Goal: Book appointment/travel/reservation

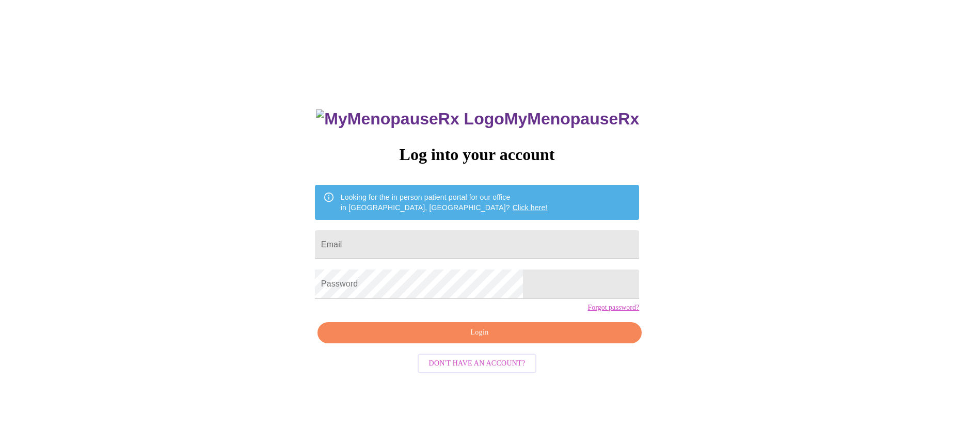
scroll to position [10, 0]
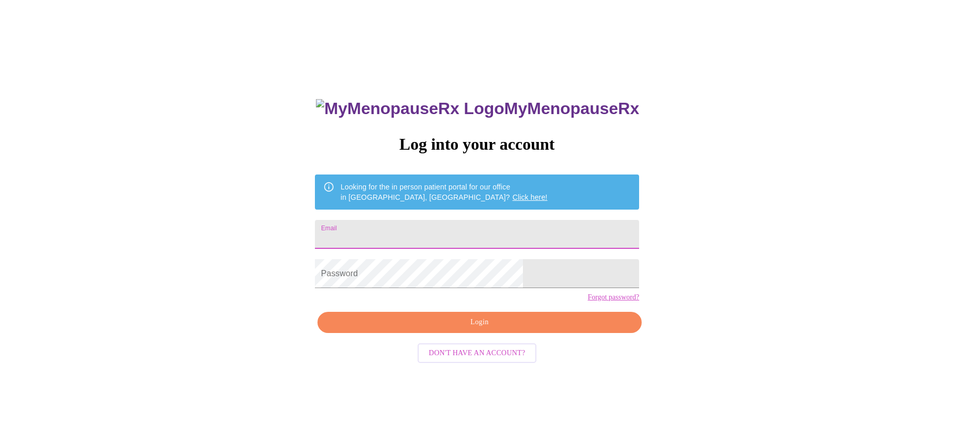
click at [452, 224] on input "Email" at bounding box center [477, 234] width 324 height 29
type input "[EMAIL_ADDRESS][DOMAIN_NAME]"
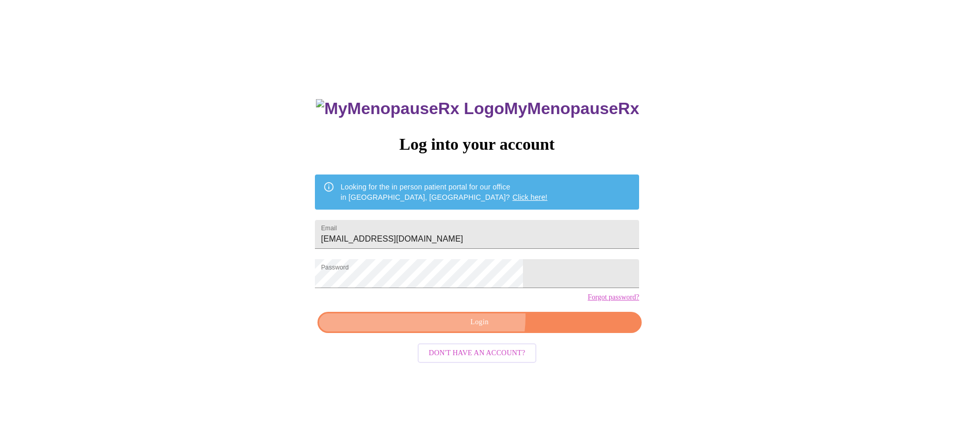
click at [468, 329] on span "Login" at bounding box center [479, 322] width 301 height 13
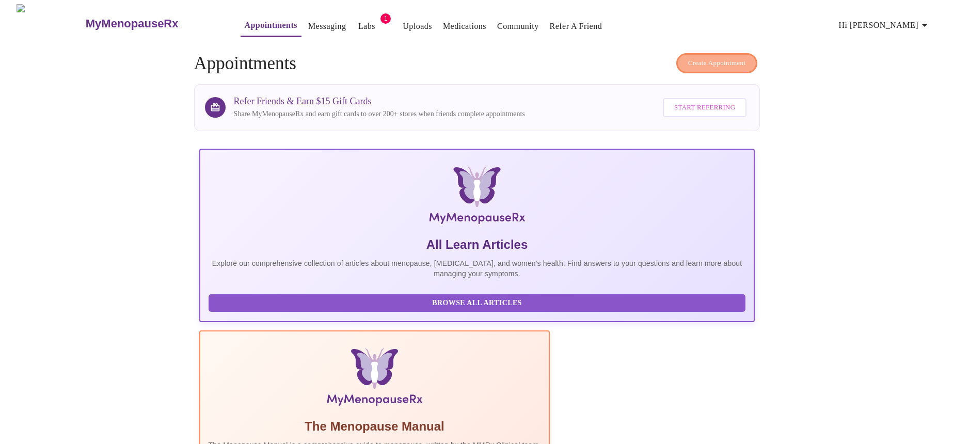
click at [725, 57] on span "Create Appointment" at bounding box center [717, 63] width 58 height 12
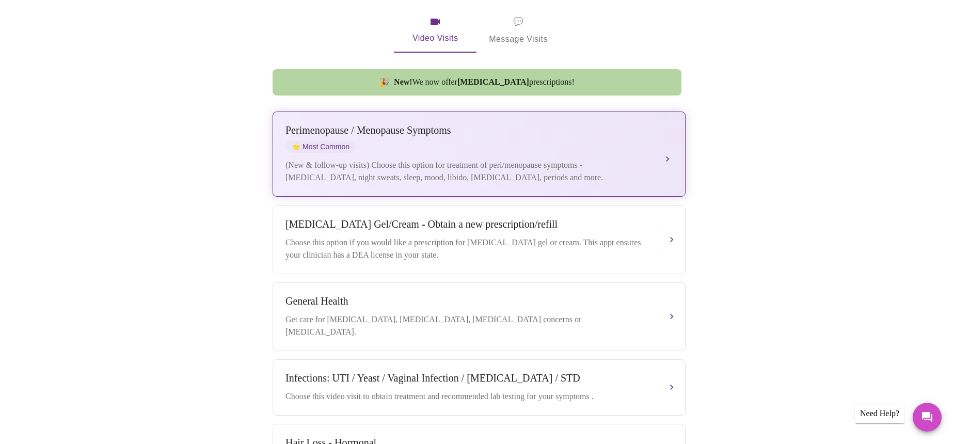
scroll to position [304, 0]
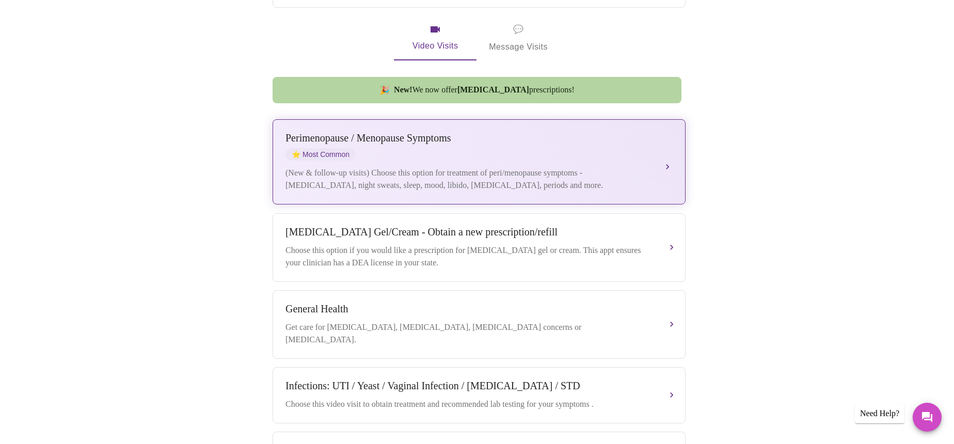
click at [505, 144] on div "[MEDICAL_DATA] / Menopause Symptoms ⭐ Most Common" at bounding box center [469, 146] width 367 height 28
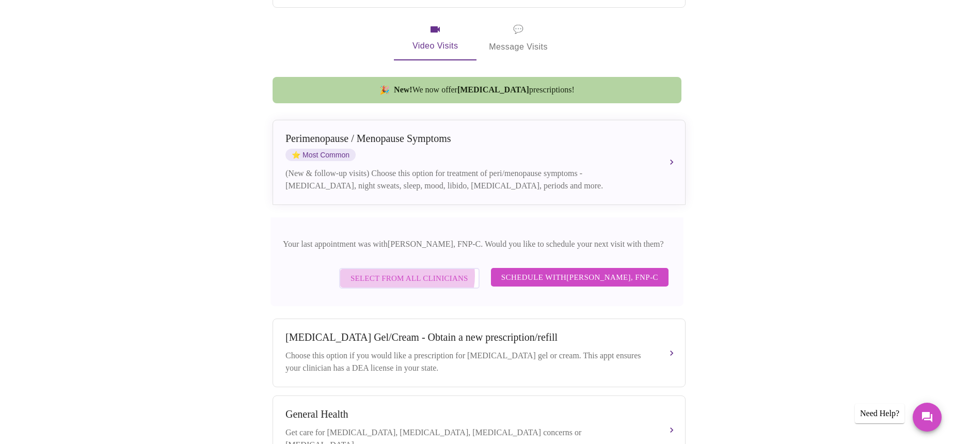
click at [389, 272] on span "Select from All Clinicians" at bounding box center [410, 278] width 118 height 13
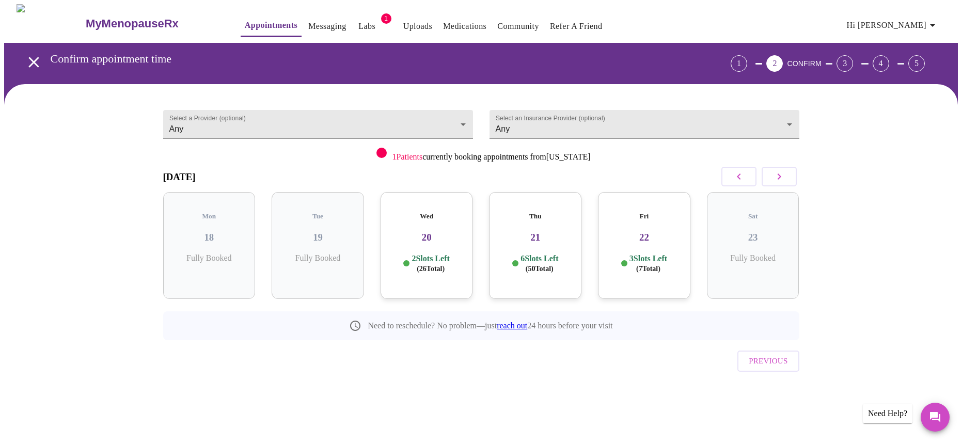
click at [445, 254] on p "2 Slots Left ( 26 Total)" at bounding box center [431, 264] width 38 height 20
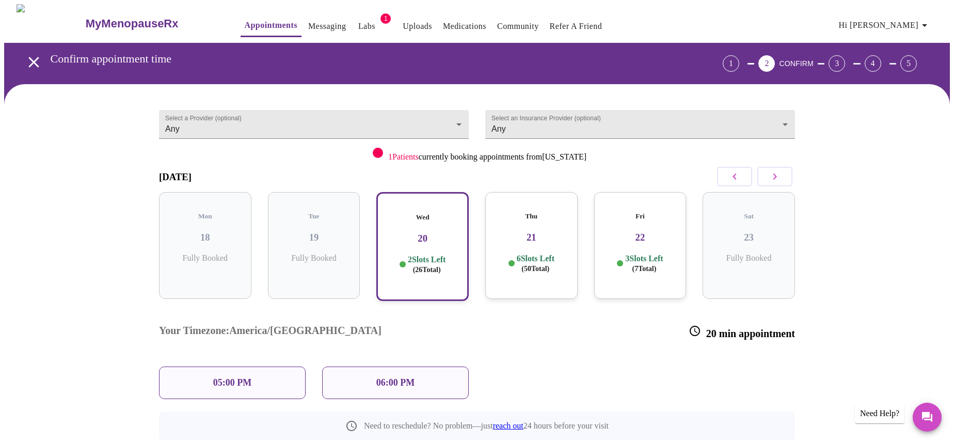
click at [537, 254] on p "6 Slots Left ( 50 Total)" at bounding box center [536, 264] width 38 height 20
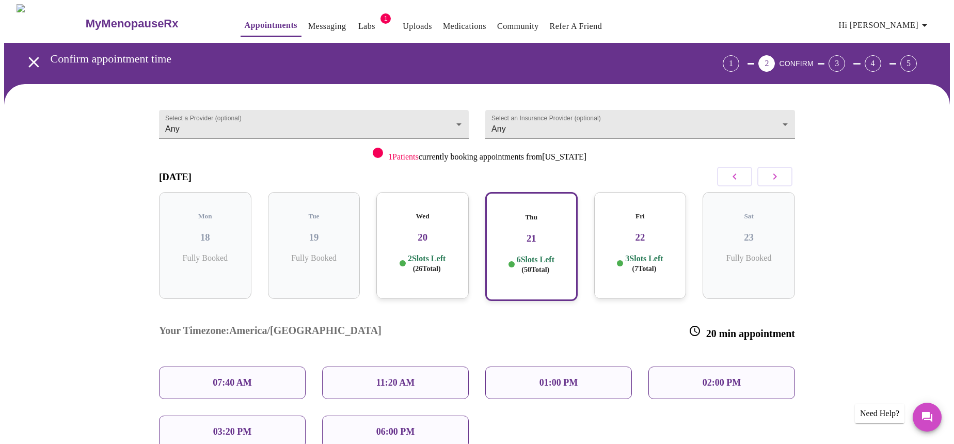
click at [383, 367] on div "11:20 AM" at bounding box center [395, 383] width 147 height 33
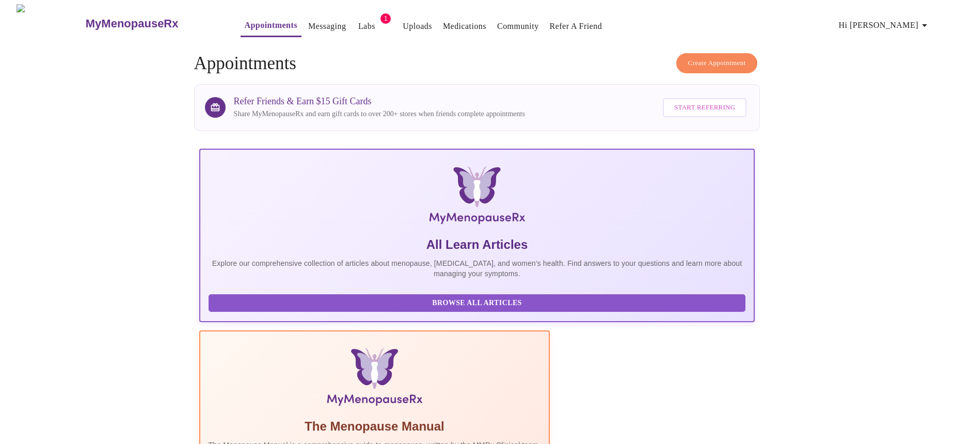
click at [715, 57] on span "Create Appointment" at bounding box center [717, 63] width 58 height 12
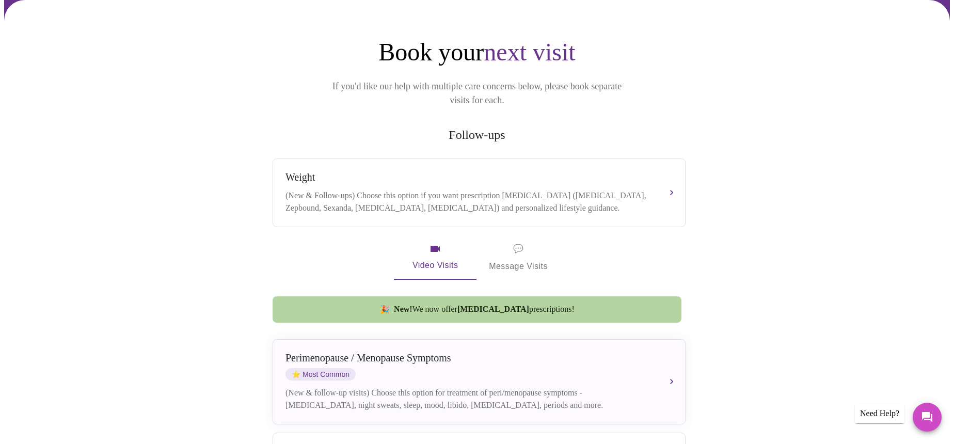
scroll to position [191, 0]
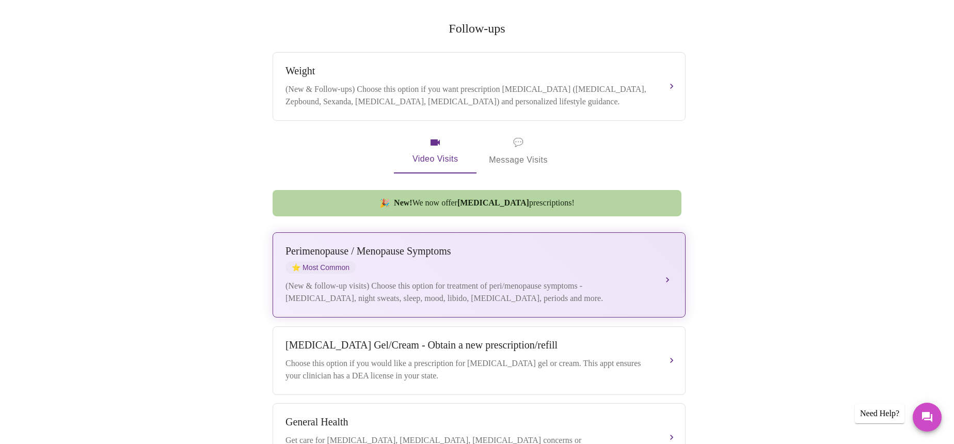
click at [528, 258] on div "[MEDICAL_DATA] / Menopause Symptoms ⭐ Most Common" at bounding box center [469, 259] width 367 height 28
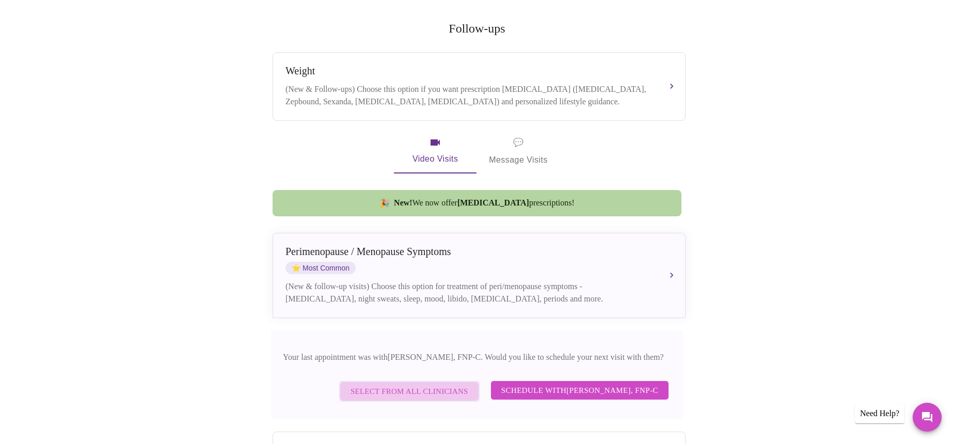
click at [405, 387] on span "Select from All Clinicians" at bounding box center [410, 391] width 118 height 13
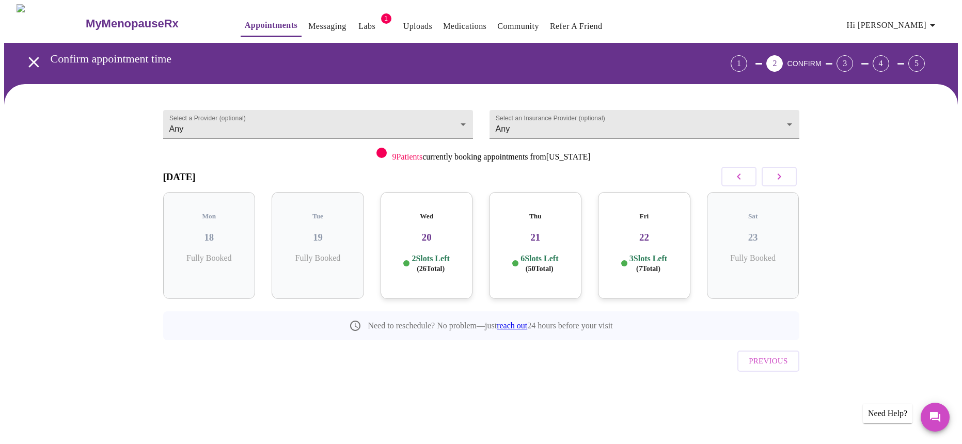
click at [544, 232] on h3 "21" at bounding box center [535, 237] width 76 height 11
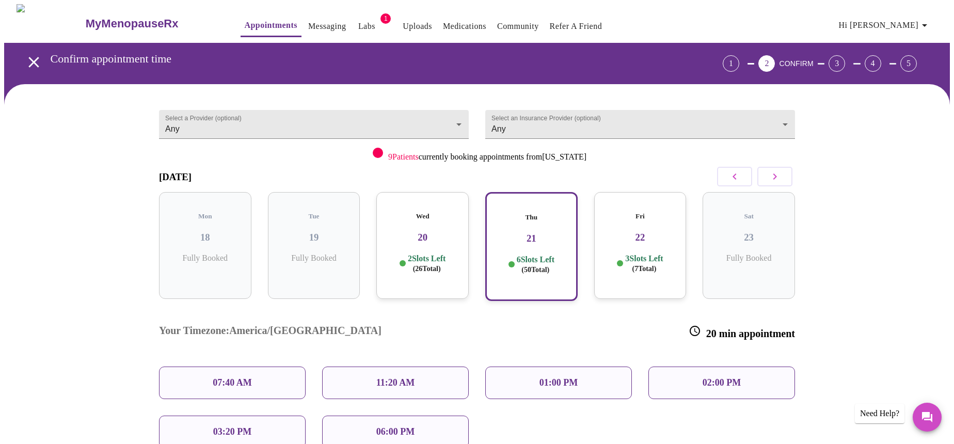
click at [402, 378] on p "11:20 AM" at bounding box center [395, 383] width 39 height 11
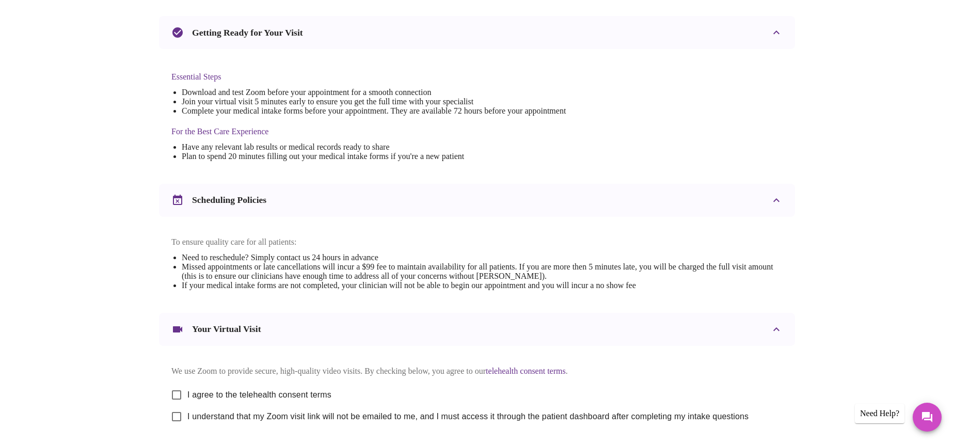
scroll to position [234, 0]
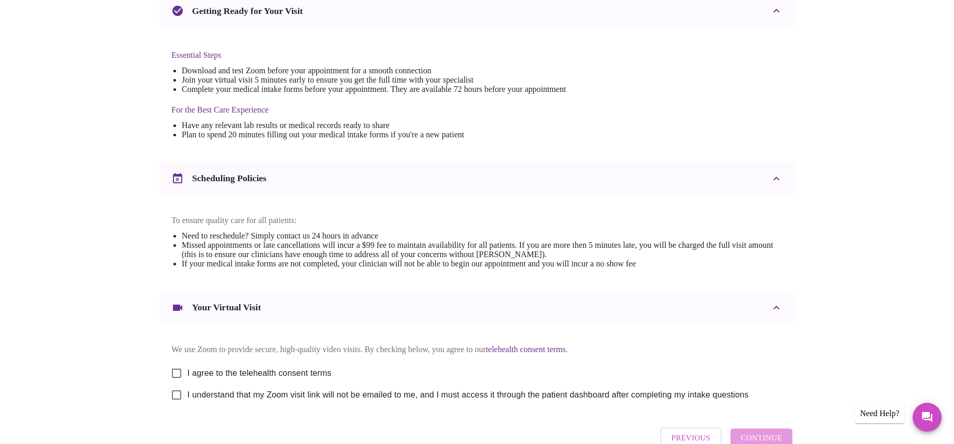
click at [177, 380] on input "I agree to the telehealth consent terms" at bounding box center [177, 374] width 22 height 22
checkbox input "true"
click at [177, 406] on input "I understand that my Zoom visit link will not be emailed to me, and I must acce…" at bounding box center [177, 395] width 22 height 22
checkbox input "true"
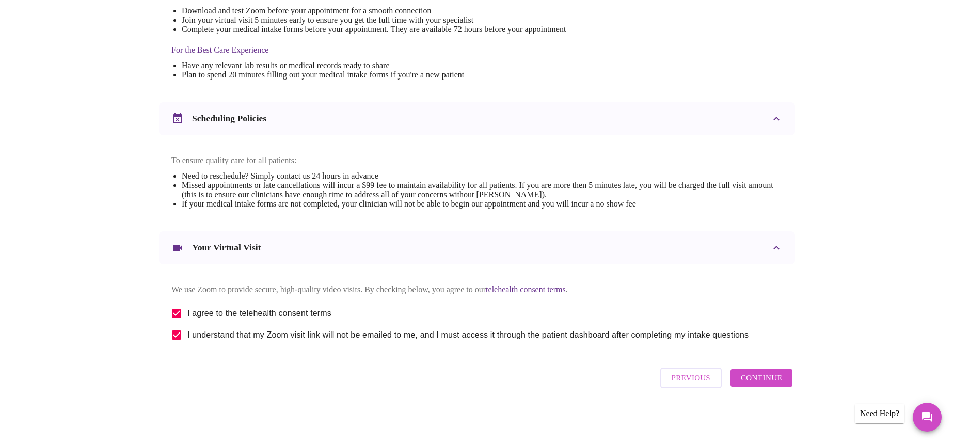
scroll to position [305, 0]
click at [755, 383] on span "Continue" at bounding box center [761, 377] width 41 height 13
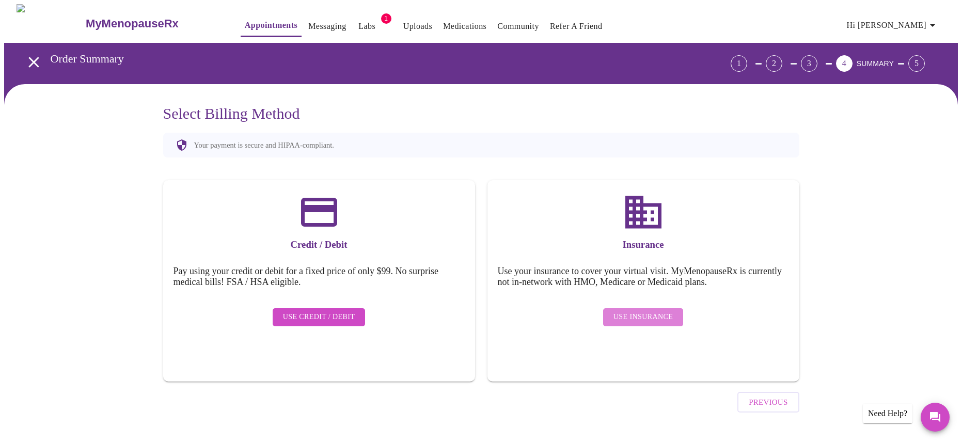
click at [647, 311] on span "Use Insurance" at bounding box center [643, 317] width 59 height 13
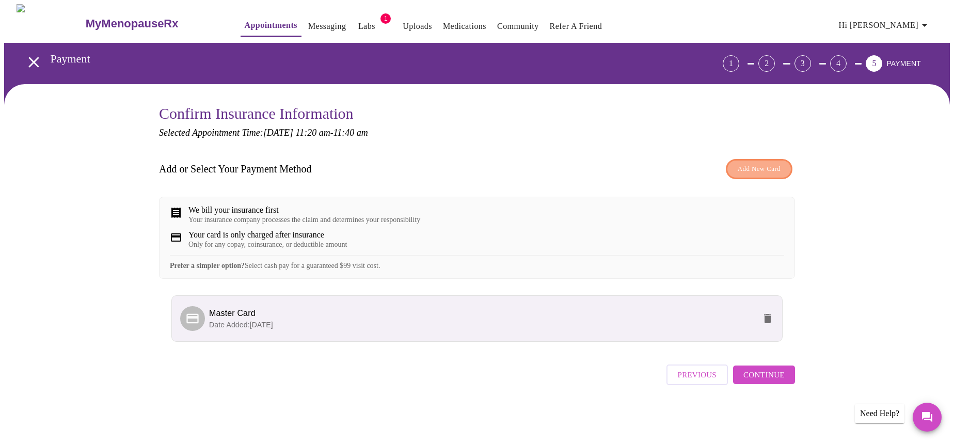
click at [757, 167] on span "Add New Card" at bounding box center [759, 169] width 43 height 12
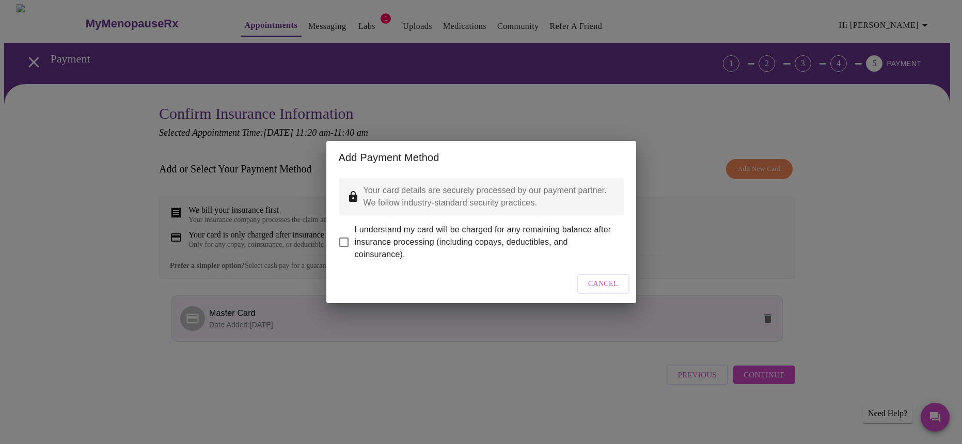
click at [593, 290] on span "Cancel" at bounding box center [603, 284] width 30 height 13
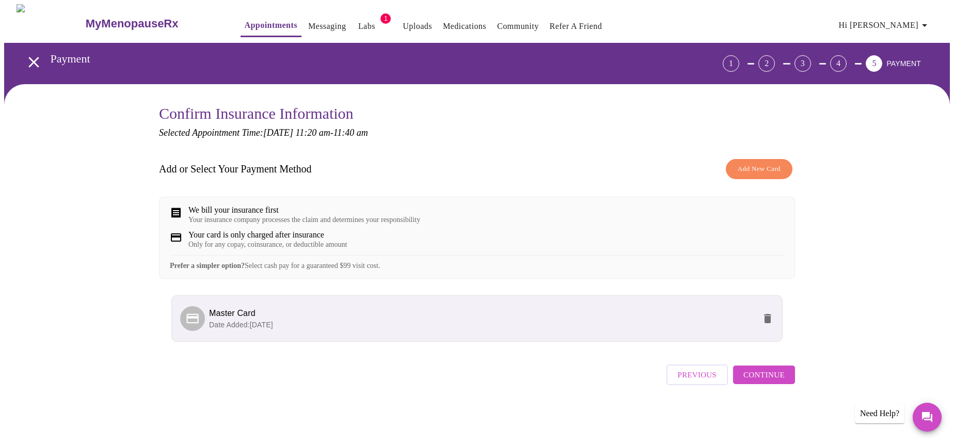
click at [772, 382] on span "Continue" at bounding box center [764, 374] width 41 height 13
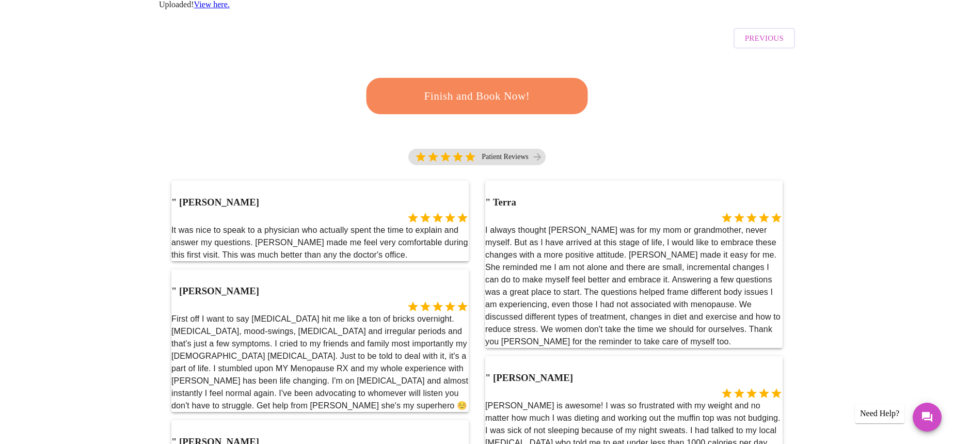
scroll to position [44, 0]
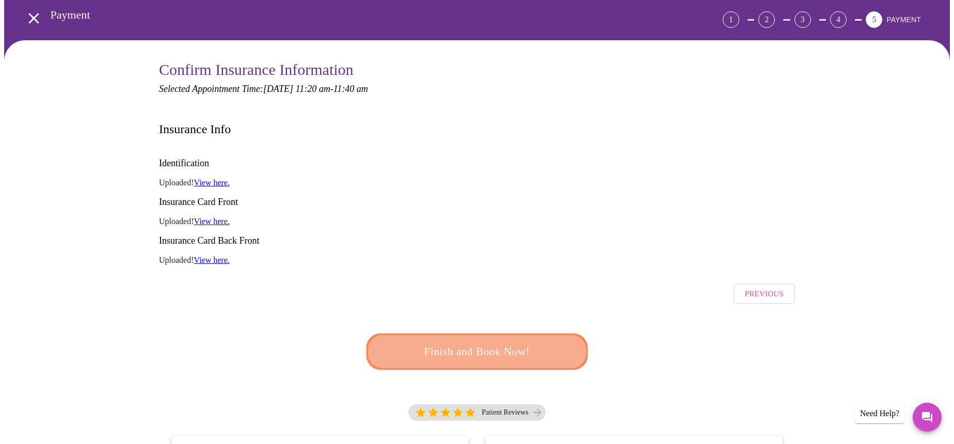
click at [483, 342] on span "Finish and Book Now!" at bounding box center [477, 351] width 191 height 19
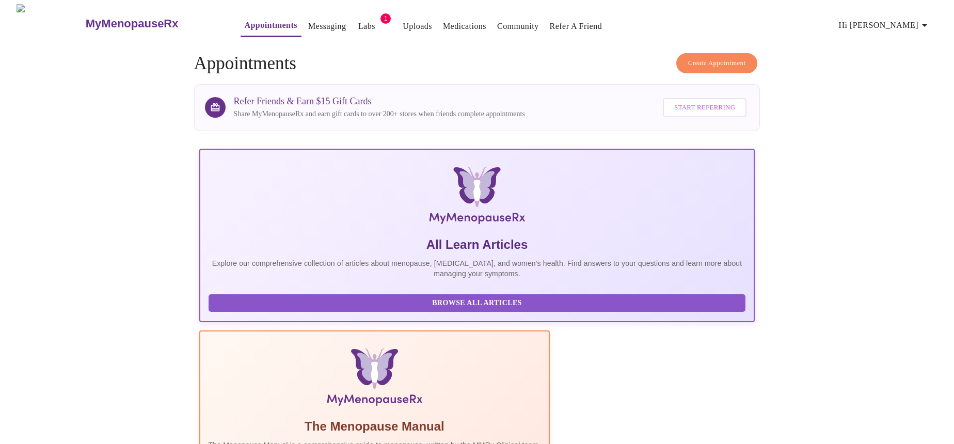
click at [892, 21] on span "Hi [PERSON_NAME]" at bounding box center [885, 25] width 92 height 14
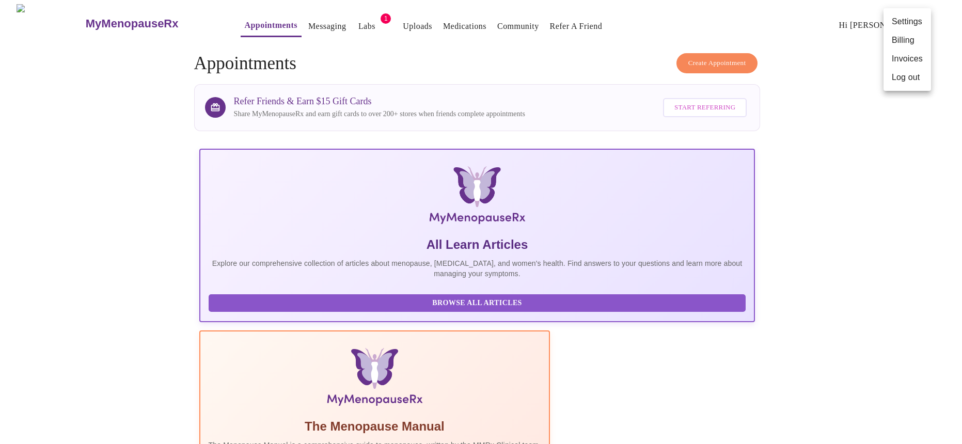
click at [902, 40] on li "Billing" at bounding box center [908, 40] width 48 height 19
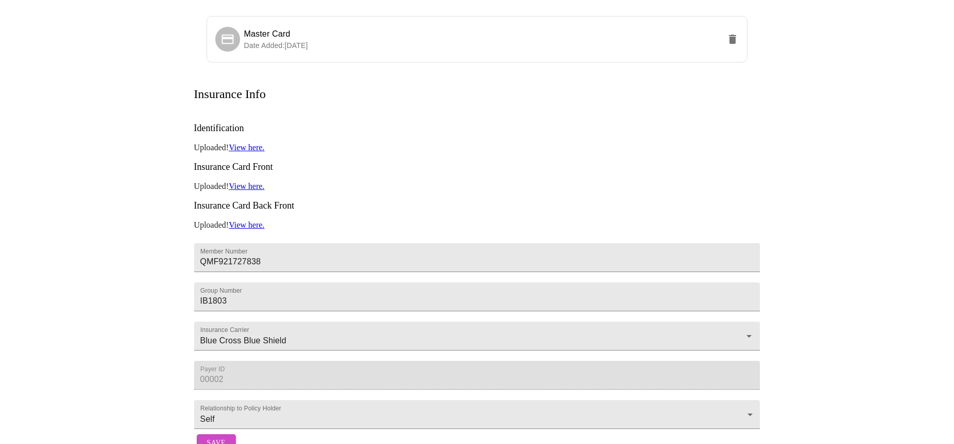
scroll to position [151, 0]
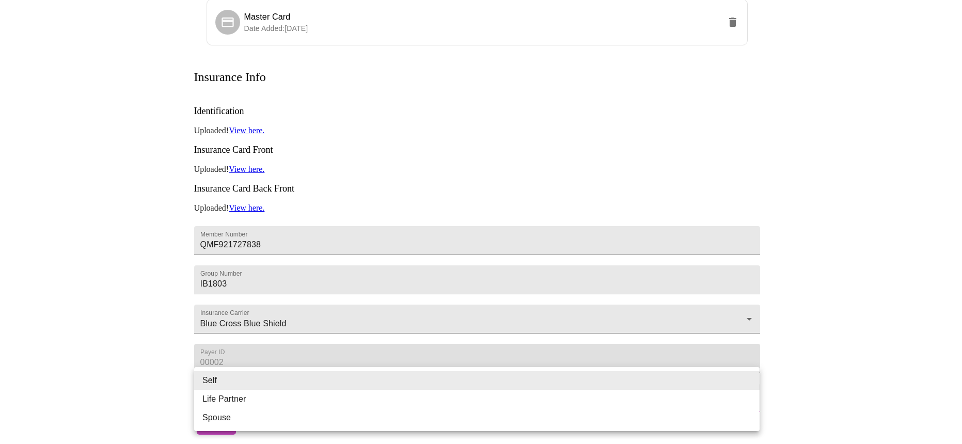
click at [743, 376] on body "MyMenopauseRx Appointments Messaging Labs 1 Uploads Medications Community Refer…" at bounding box center [481, 156] width 954 height 568
click at [355, 423] on li "Spouse" at bounding box center [476, 417] width 565 height 19
type input "Spouse"
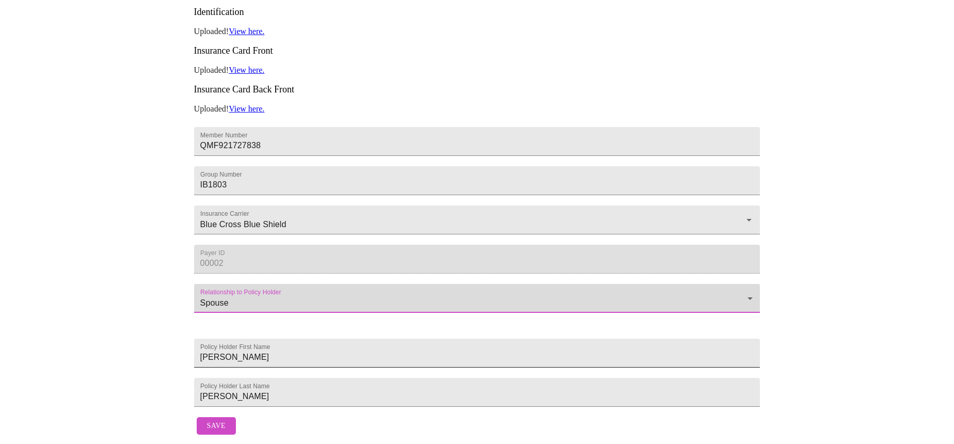
scroll to position [248, 0]
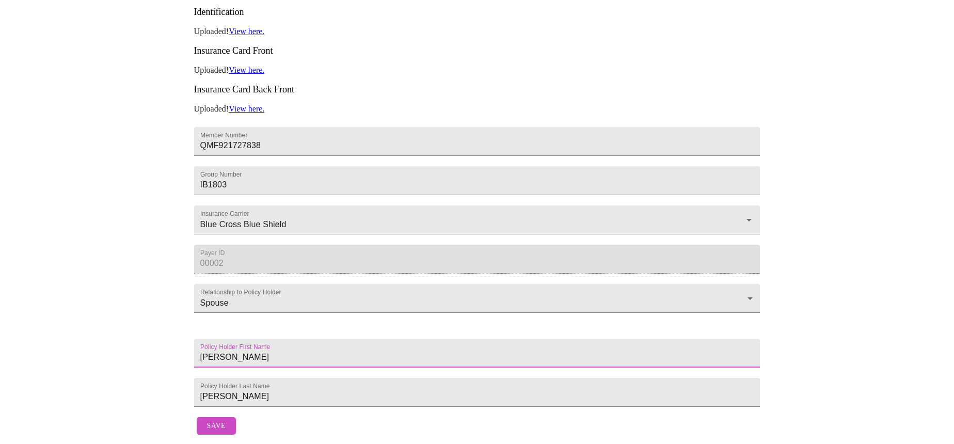
drag, startPoint x: 231, startPoint y: 343, endPoint x: 193, endPoint y: 340, distance: 38.3
click at [193, 340] on div "Billing Credit Cards Create Card Master Card Date Added: [DATE] Insurance Info …" at bounding box center [477, 131] width 661 height 618
type input "[PERSON_NAME]"
drag, startPoint x: 217, startPoint y: 389, endPoint x: 200, endPoint y: 388, distance: 17.6
click at [202, 388] on input "[PERSON_NAME]" at bounding box center [477, 392] width 567 height 29
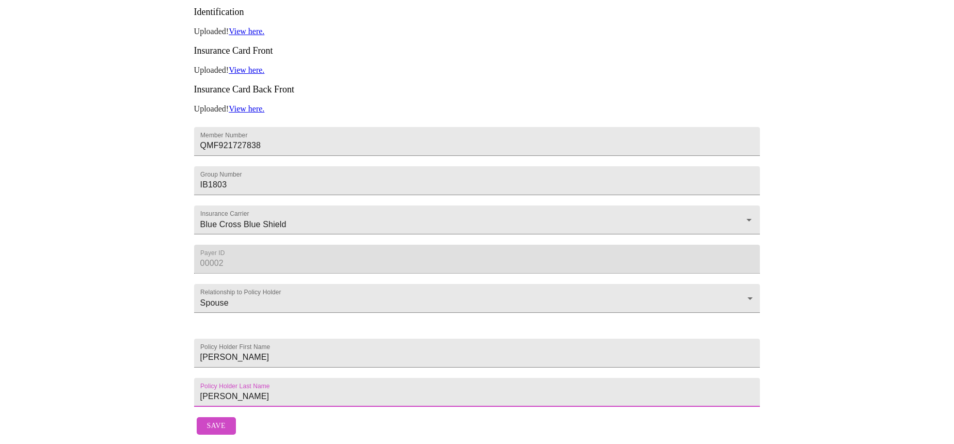
type input "[PERSON_NAME]"
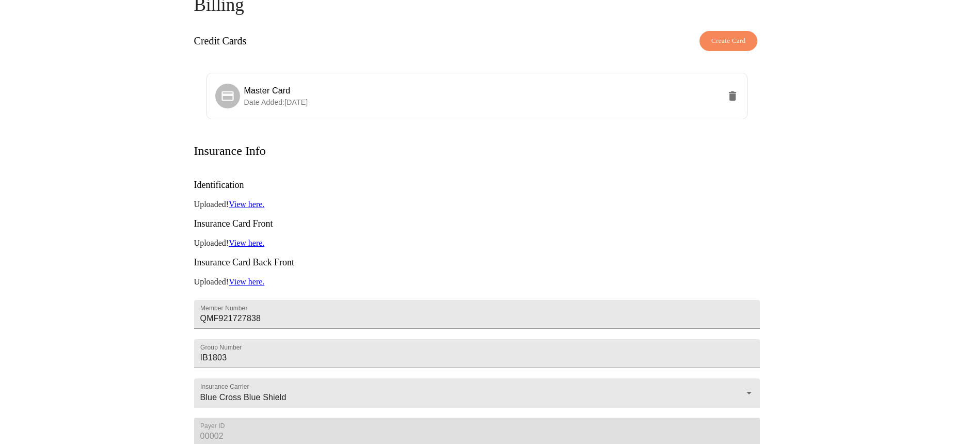
scroll to position [0, 0]
